Goal: Transaction & Acquisition: Purchase product/service

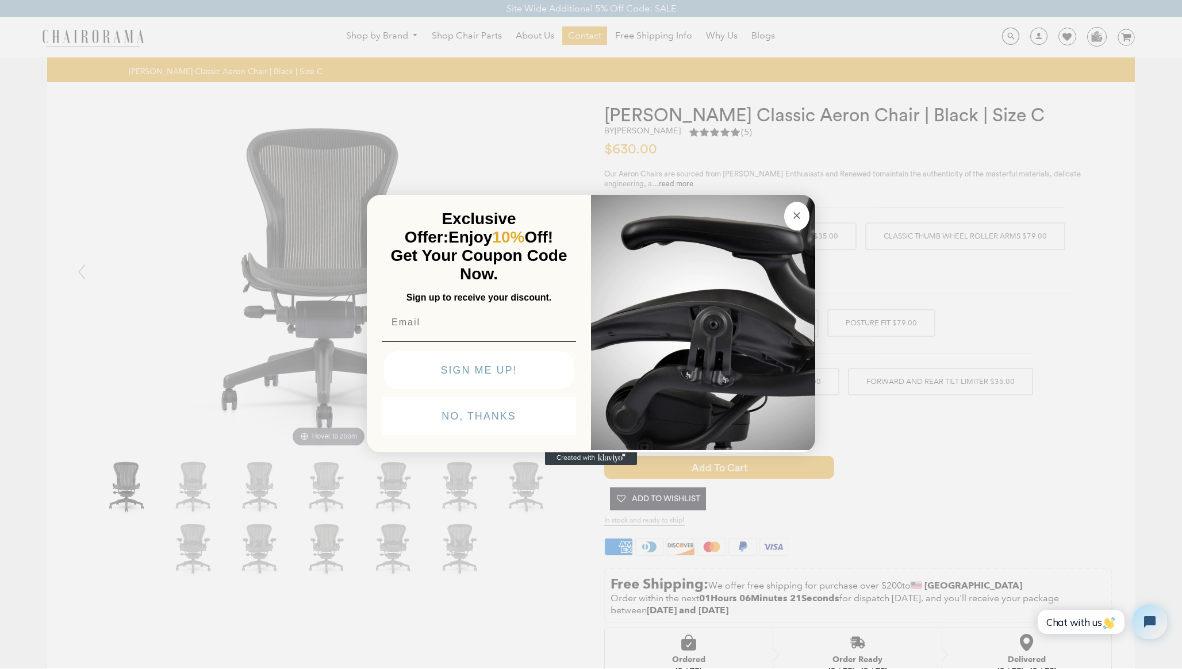
click at [963, 455] on div "Close dialog Exclusive Offer: Enjoy 10% Off! Get Your Coupon Code Now. Sign up …" at bounding box center [591, 333] width 1182 height 669
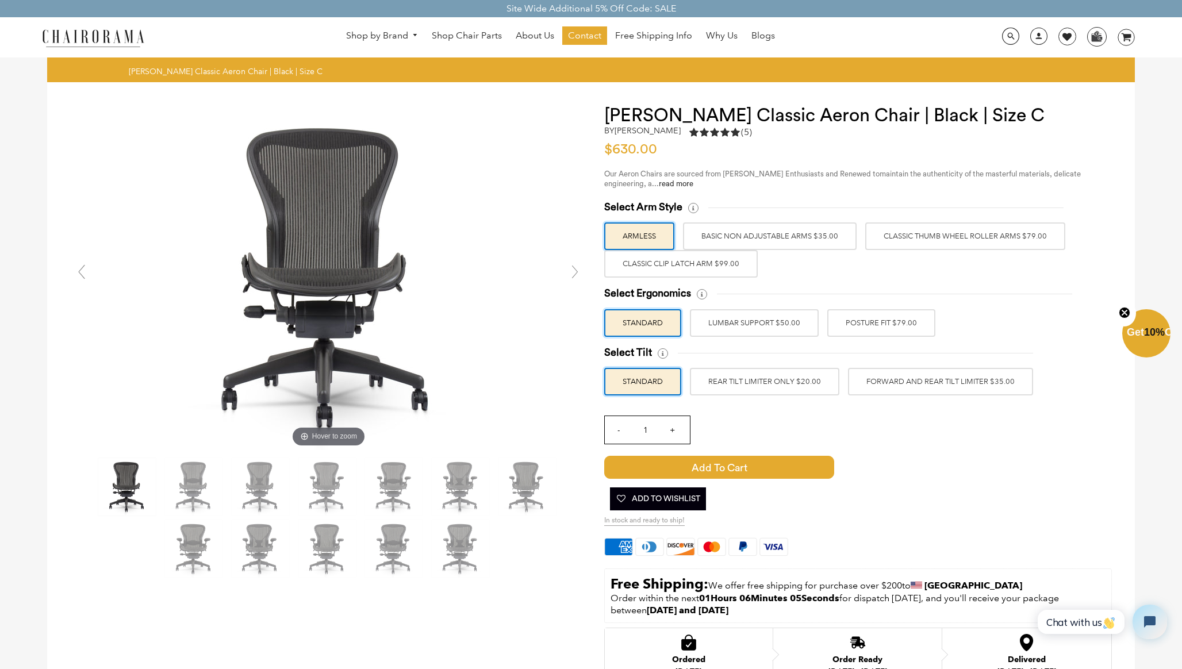
click at [895, 243] on label "Classic Thumb Wheel Roller Arms $79.00" at bounding box center [965, 237] width 200 height 28
click at [0, 0] on input "Classic Thumb Wheel Roller Arms $79.00" at bounding box center [0, 0] width 0 height 0
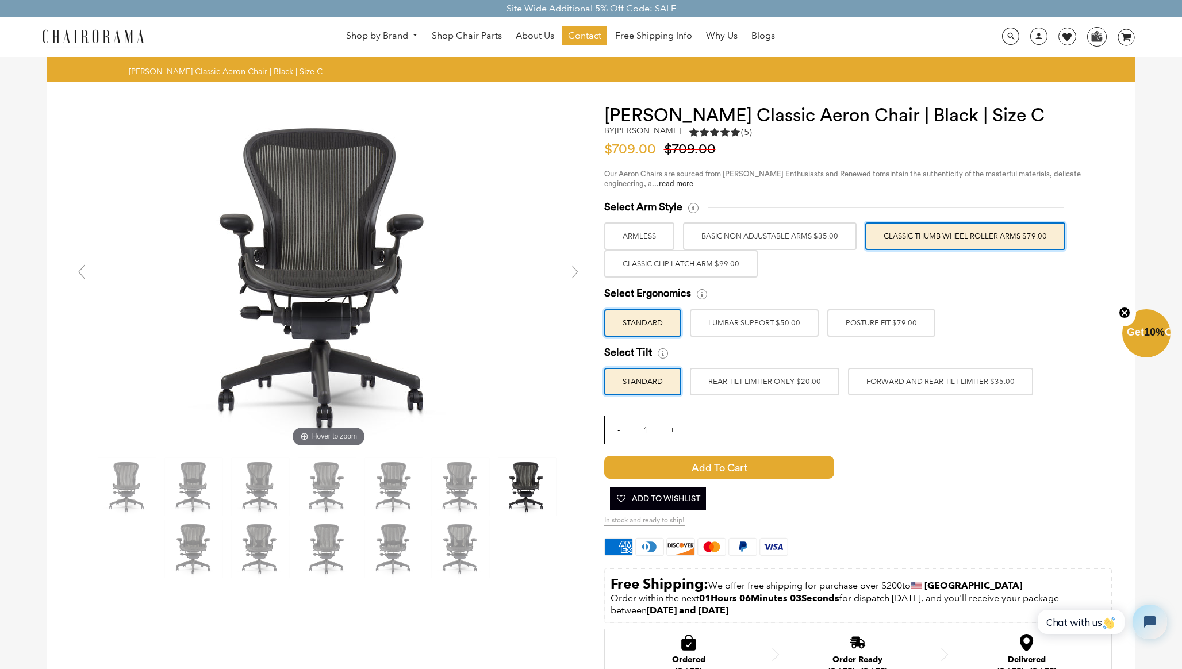
click at [803, 241] on label "BASIC NON ADJUSTABLE ARMS $35.00" at bounding box center [770, 237] width 174 height 28
click at [0, 0] on input "BASIC NON ADJUSTABLE ARMS $35.00" at bounding box center [0, 0] width 0 height 0
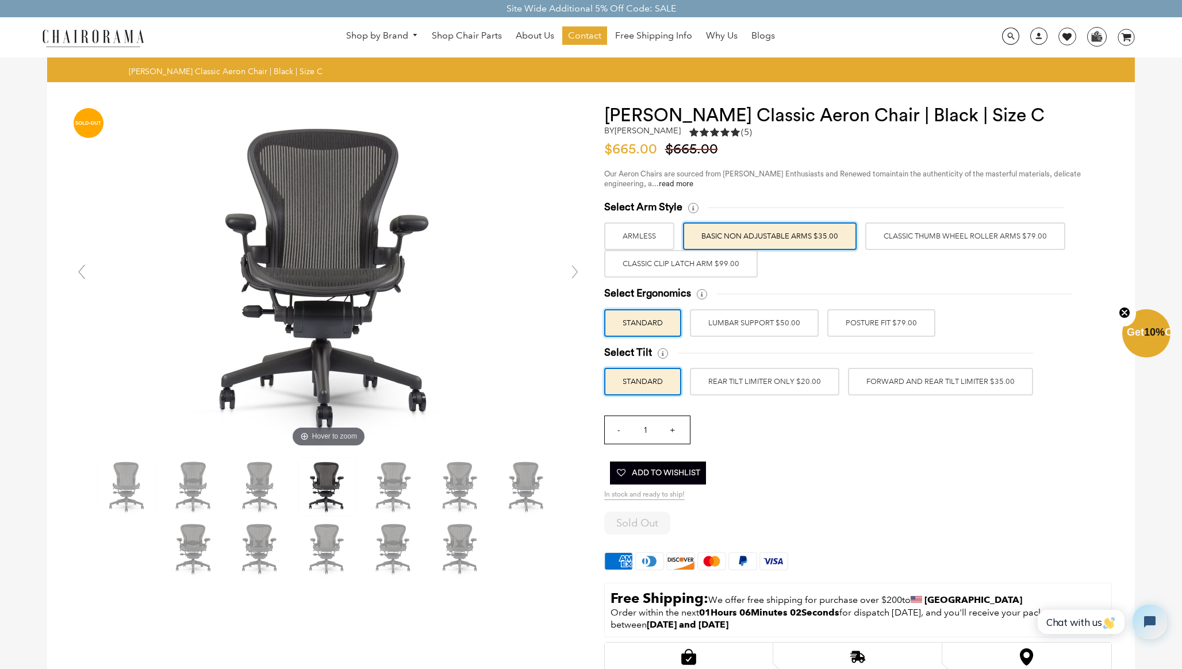
click at [910, 234] on label "Classic Thumb Wheel Roller Arms $79.00" at bounding box center [965, 237] width 200 height 28
click at [0, 0] on input "Classic Thumb Wheel Roller Arms $79.00" at bounding box center [0, 0] width 0 height 0
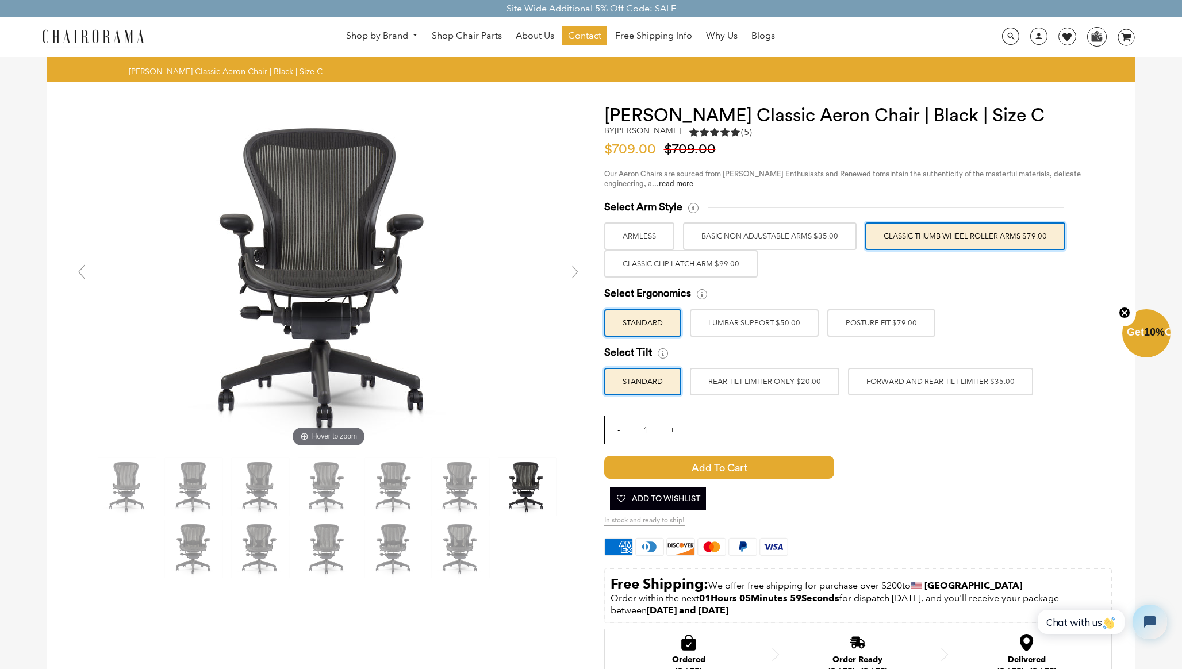
click at [713, 271] on label "Classic Clip Latch Arm $99.00" at bounding box center [681, 264] width 154 height 28
click at [0, 0] on input "Classic Clip Latch Arm $99.00" at bounding box center [0, 0] width 0 height 0
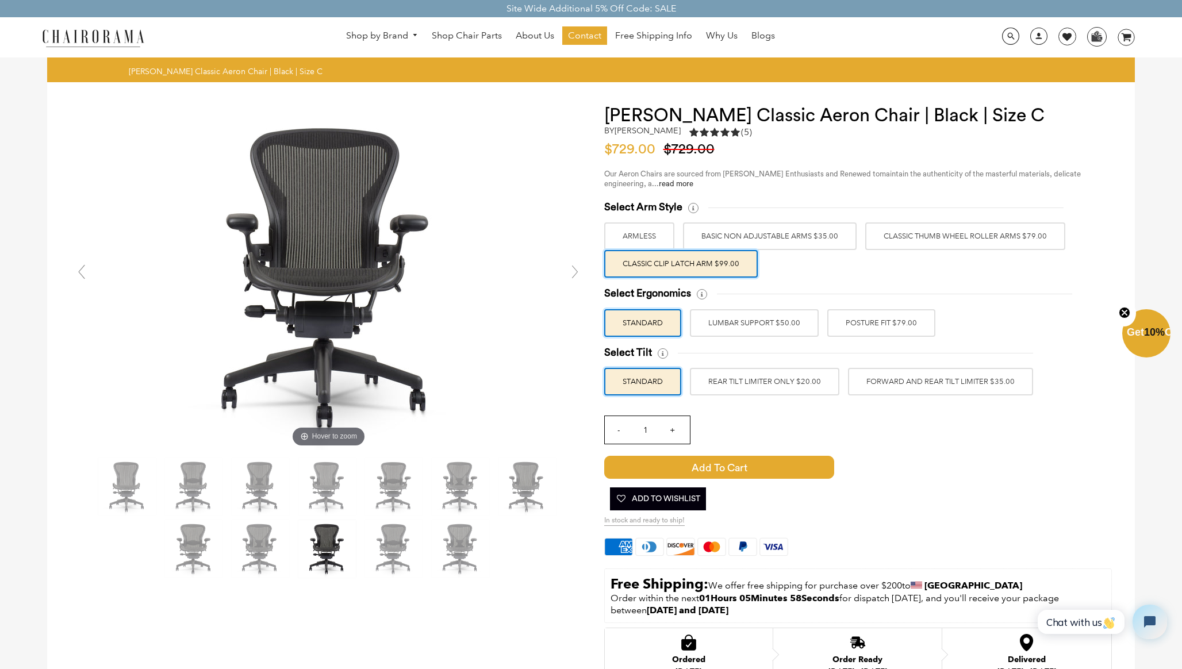
click at [971, 228] on label "Classic Thumb Wheel Roller Arms $79.00" at bounding box center [965, 237] width 200 height 28
click at [0, 0] on input "Classic Thumb Wheel Roller Arms $79.00" at bounding box center [0, 0] width 0 height 0
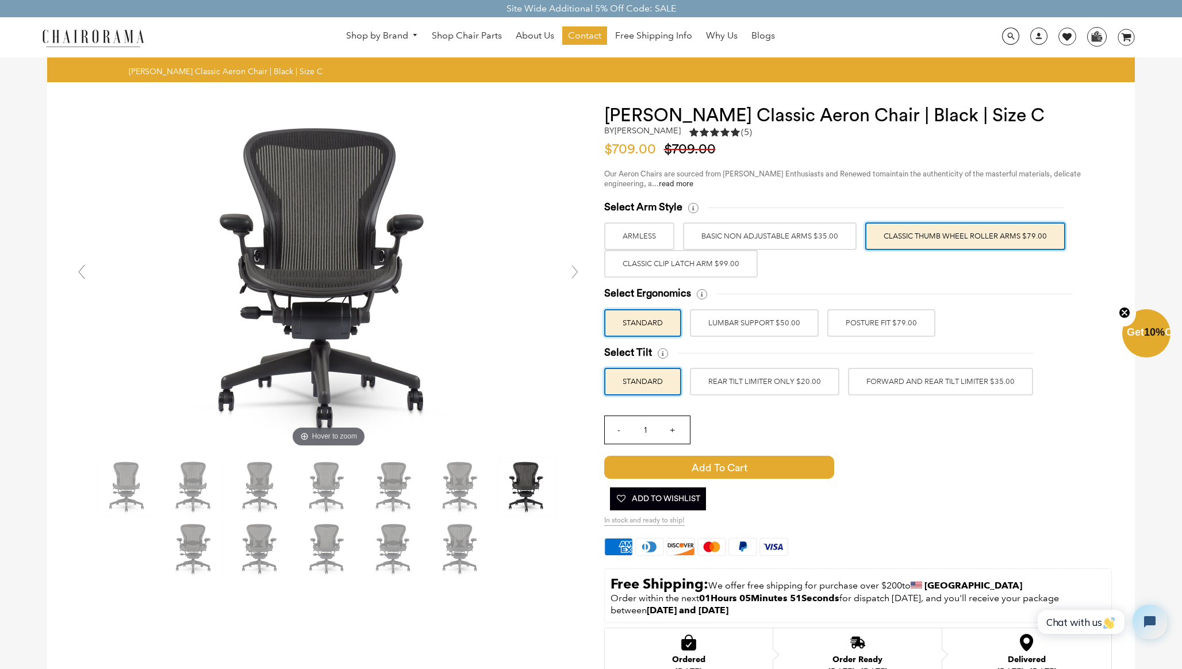
click at [784, 330] on label "LUMBAR SUPPORT $50.00" at bounding box center [754, 323] width 129 height 28
click at [0, 0] on input "LUMBAR SUPPORT $50.00" at bounding box center [0, 0] width 0 height 0
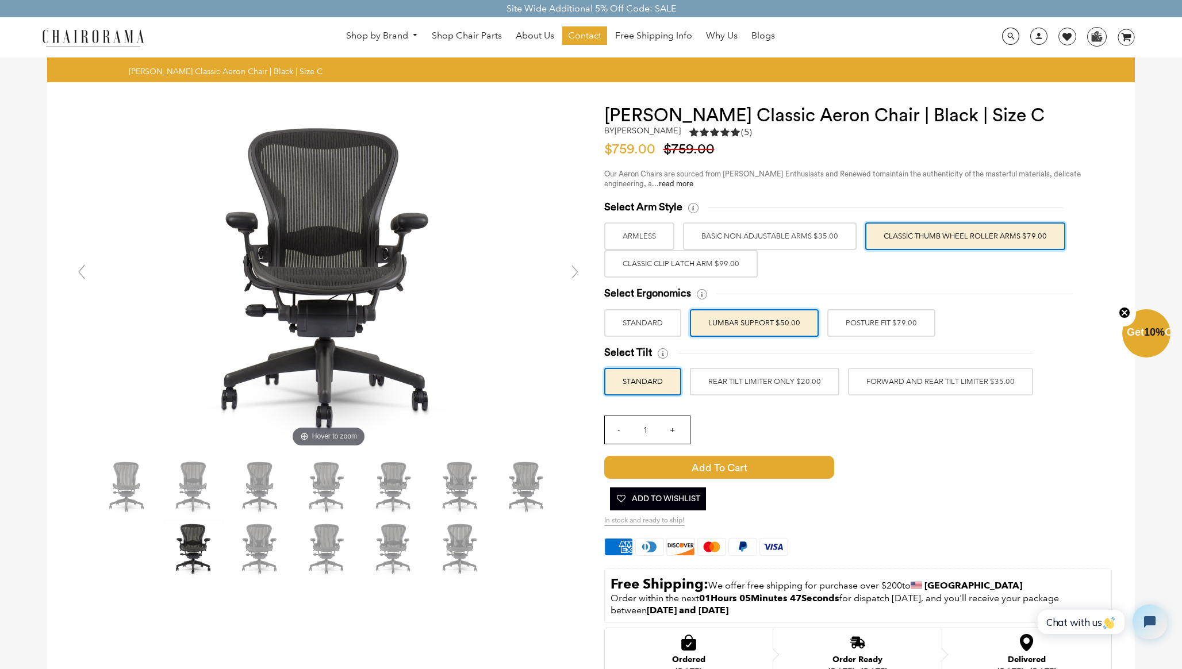
click at [875, 327] on label "POSTURE FIT $79.00" at bounding box center [881, 323] width 108 height 28
click at [0, 0] on input "POSTURE FIT $79.00" at bounding box center [0, 0] width 0 height 0
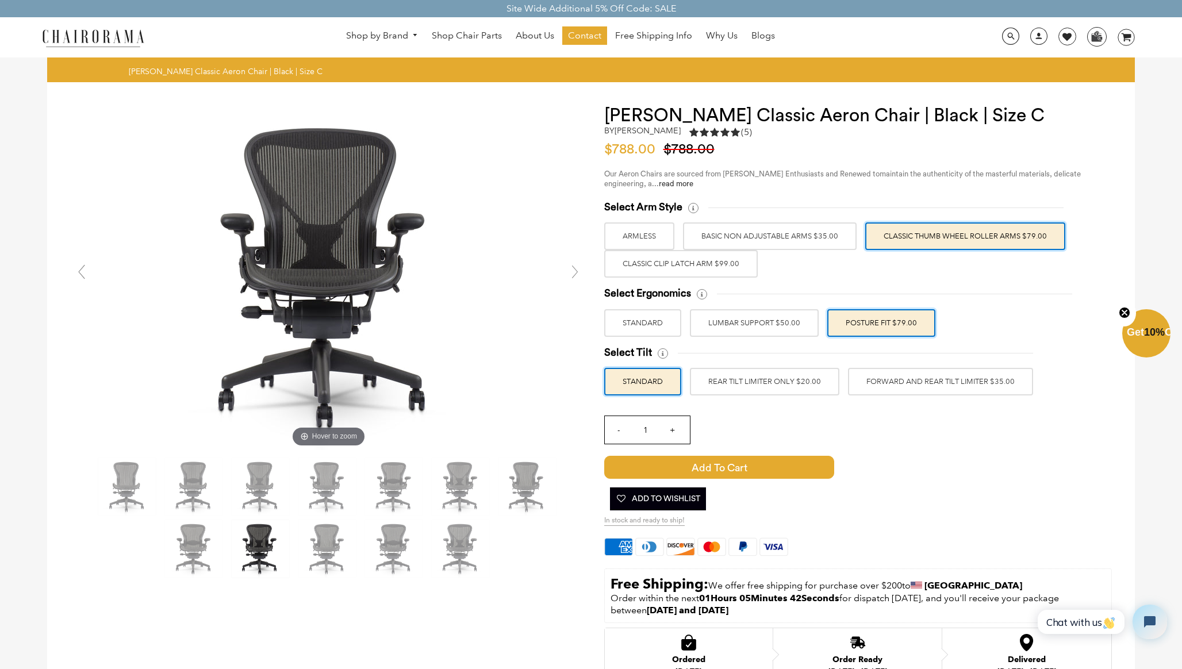
click at [902, 388] on label "FORWARD AND REAR TILT LIMITER $35.00" at bounding box center [940, 382] width 185 height 28
click at [0, 0] on input "FORWARD AND REAR TILT LIMITER $35.00" at bounding box center [0, 0] width 0 height 0
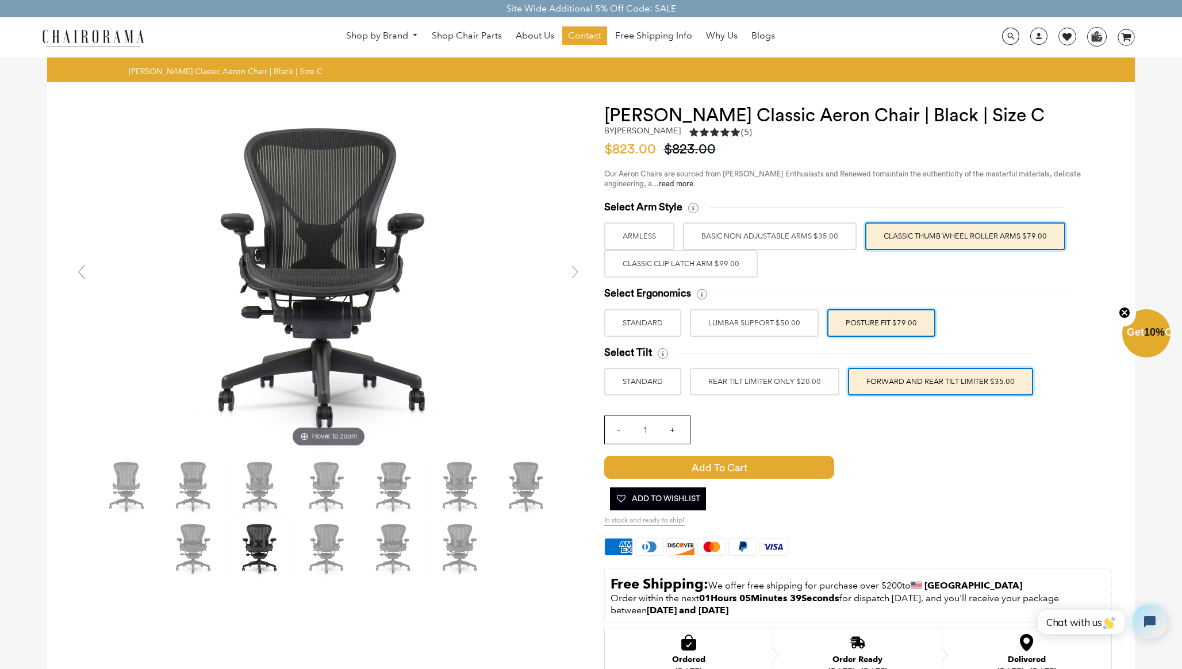
click at [754, 400] on div "Select Arm Style ARMLESS BASIC NON ADJUSTABLE ARMS $35.00 -" at bounding box center [858, 533] width 508 height 664
click at [790, 381] on label "REAR TILT LIMITER ONLY $20.00" at bounding box center [765, 382] width 150 height 28
click at [0, 0] on input "REAR TILT LIMITER ONLY $20.00" at bounding box center [0, 0] width 0 height 0
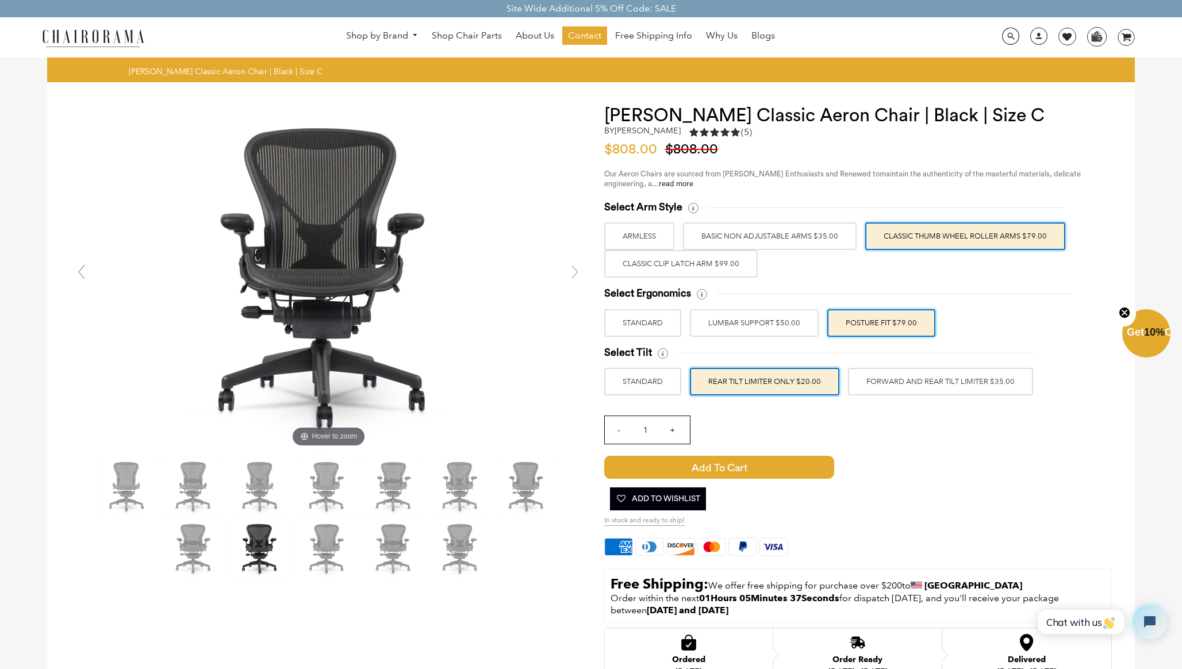
click at [962, 371] on label "FORWARD AND REAR TILT LIMITER $35.00" at bounding box center [940, 382] width 185 height 28
click at [0, 0] on input "FORWARD AND REAR TILT LIMITER $35.00" at bounding box center [0, 0] width 0 height 0
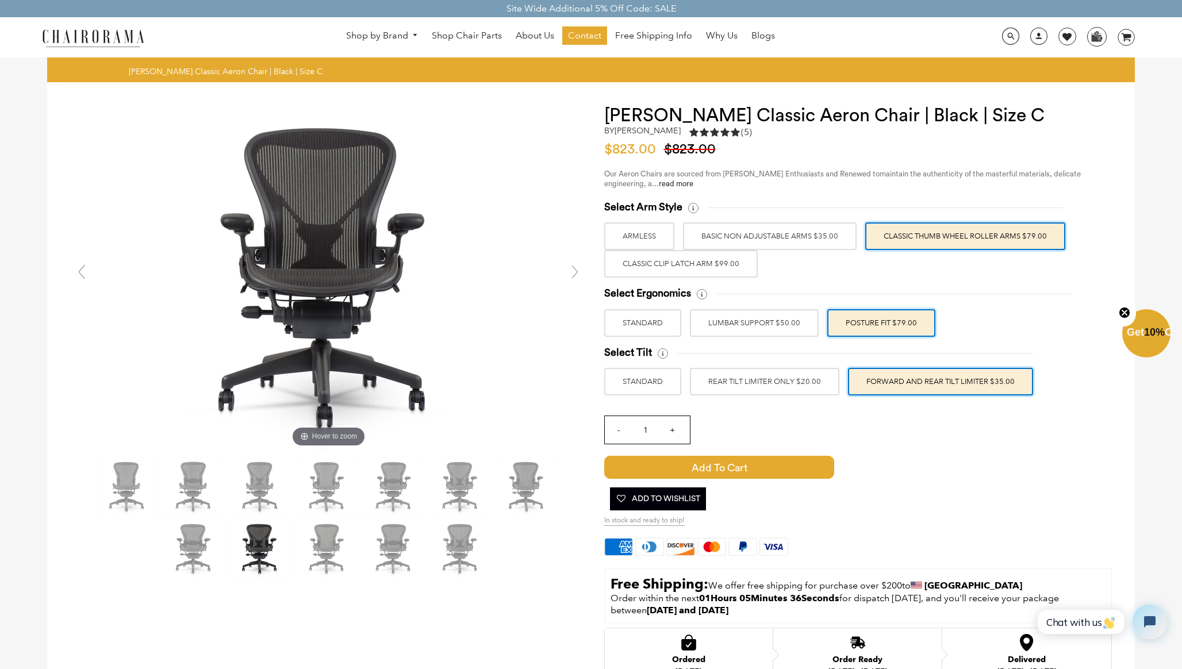
click at [625, 379] on label "STANDARD" at bounding box center [642, 382] width 77 height 28
click at [0, 0] on input "STANDARD" at bounding box center [0, 0] width 0 height 0
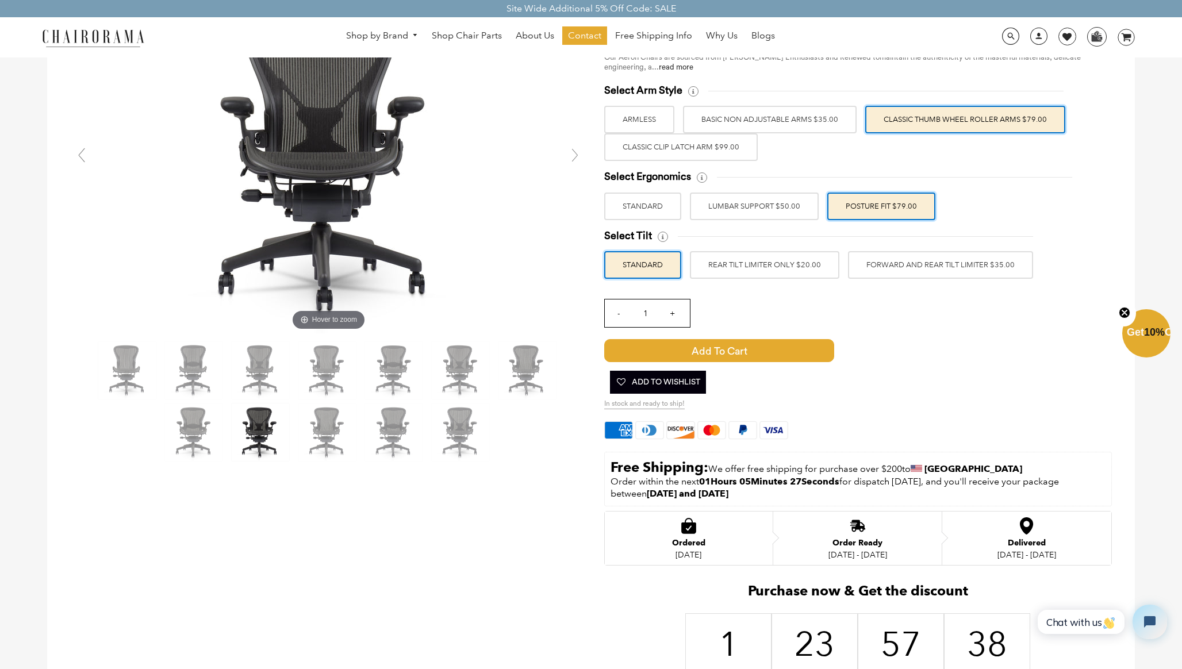
scroll to position [17, 0]
